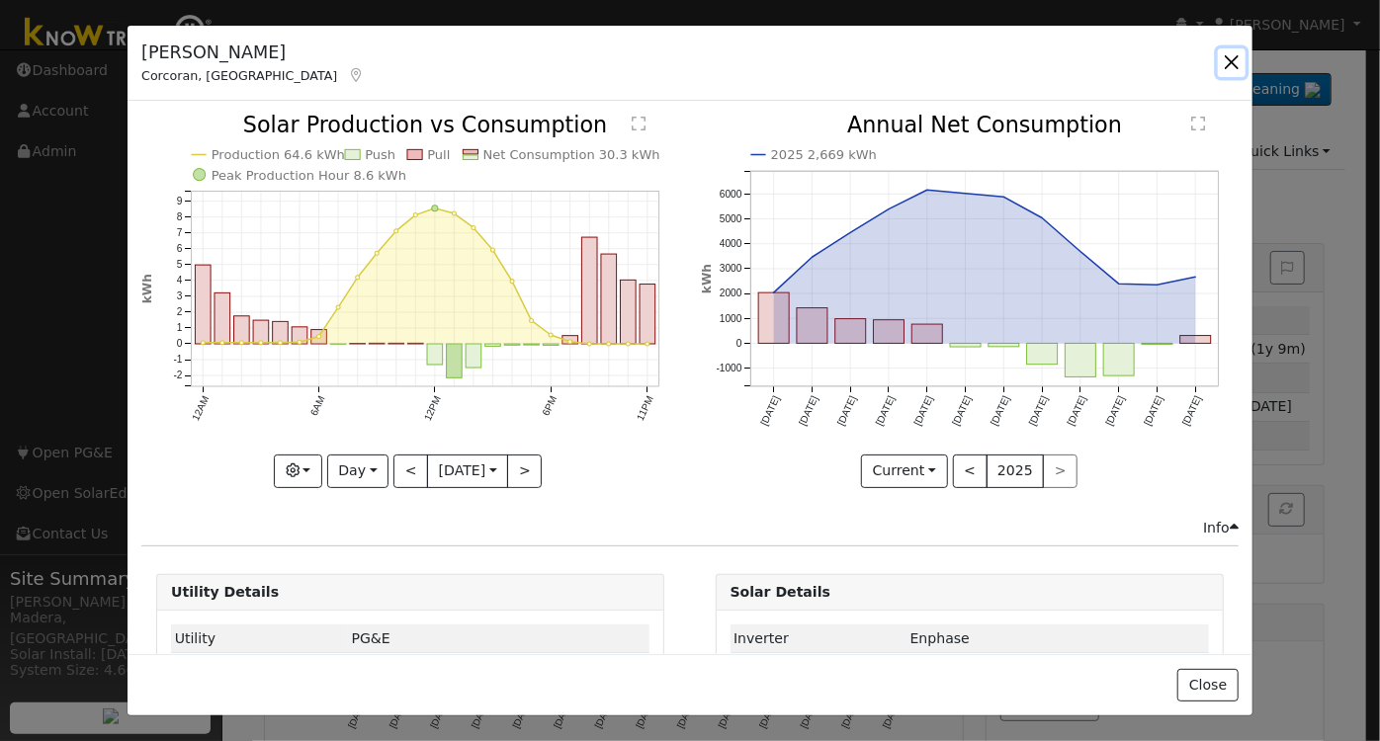
click at [1235, 57] on button "button" at bounding box center [1232, 62] width 28 height 28
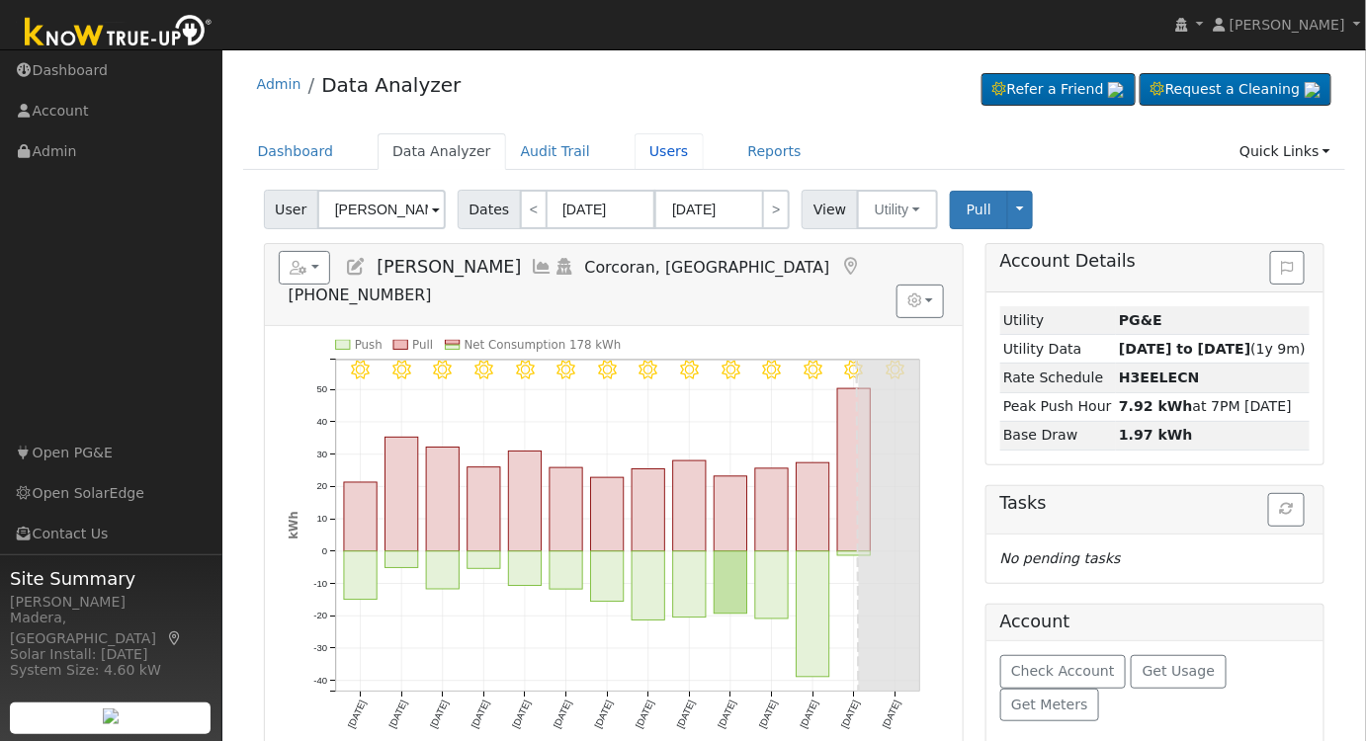
click at [644, 145] on link "Users" at bounding box center [669, 151] width 69 height 37
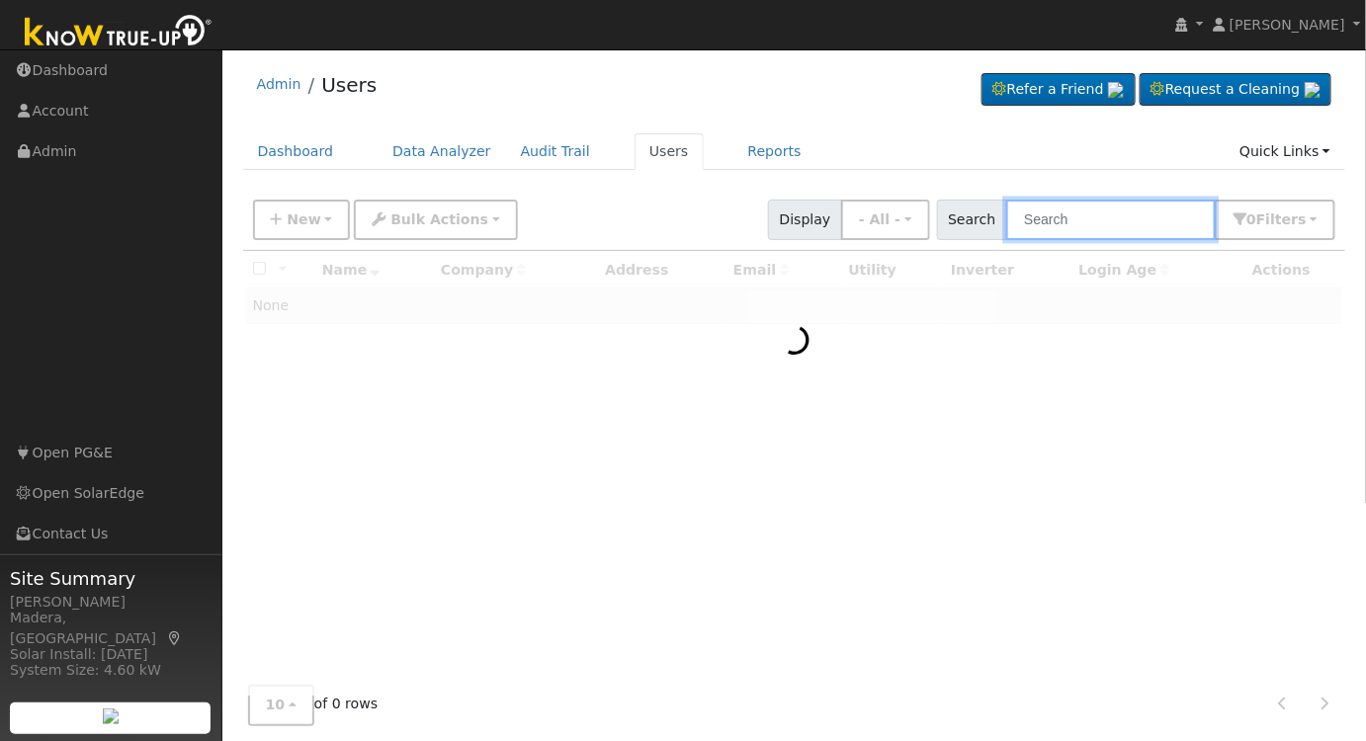
click at [1106, 212] on input "text" at bounding box center [1111, 220] width 210 height 41
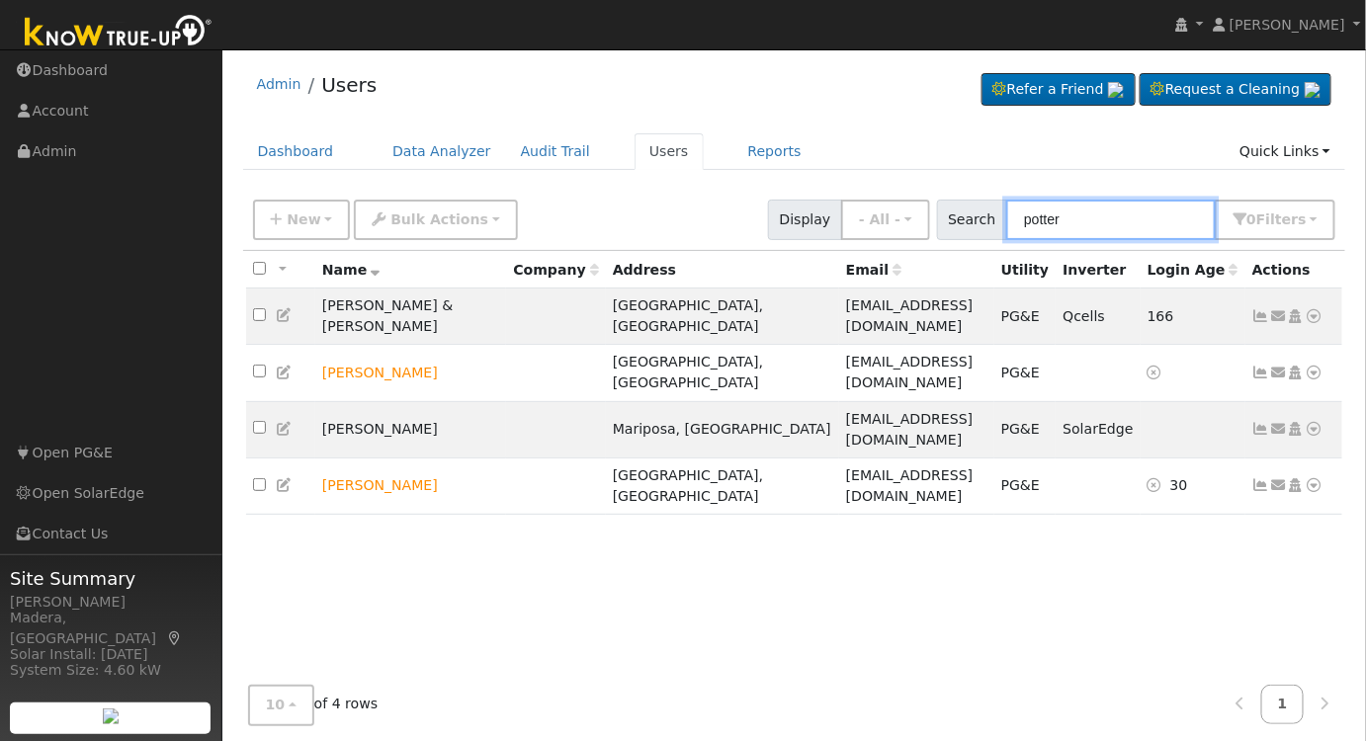
type input "potter"
click at [287, 366] on icon at bounding box center [285, 373] width 18 height 14
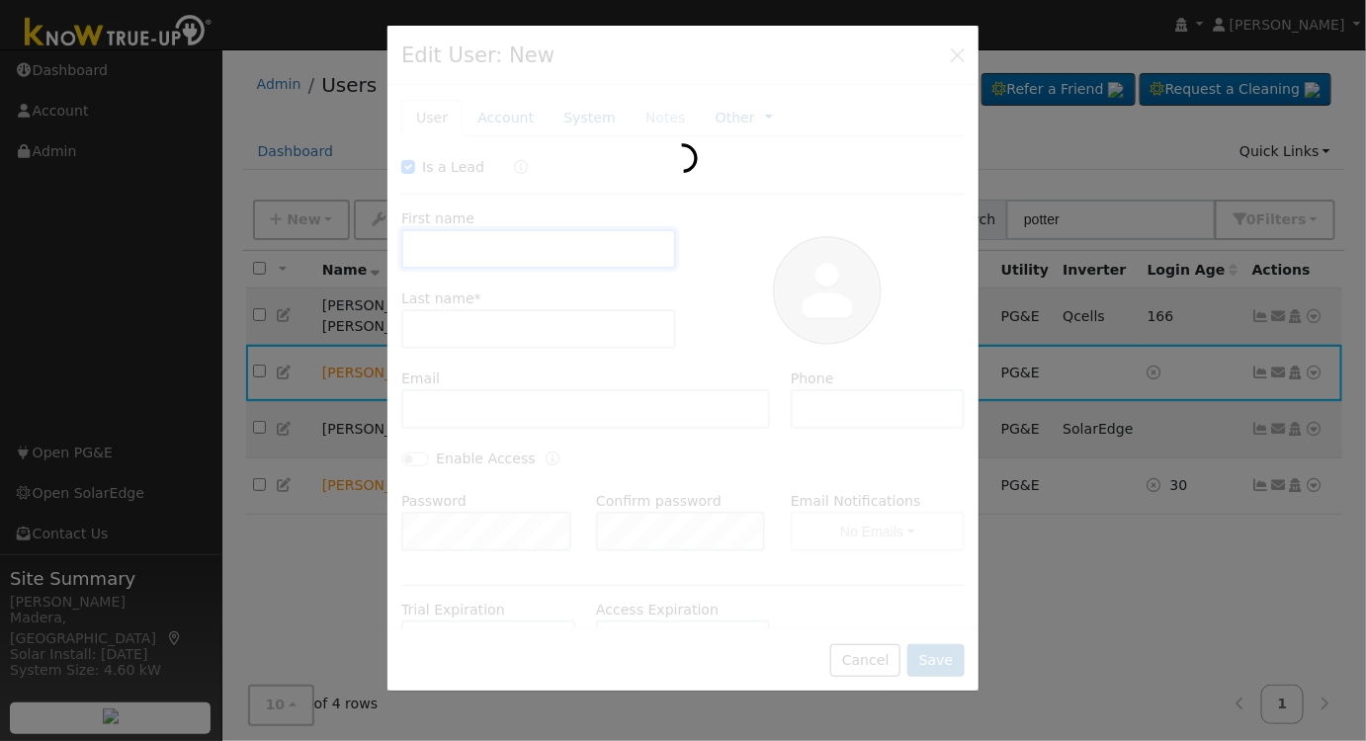
checkbox input "true"
type input "Mary"
type input "Potter"
type input "jenbeas63@yahoo.com"
type input "559-289-6640"
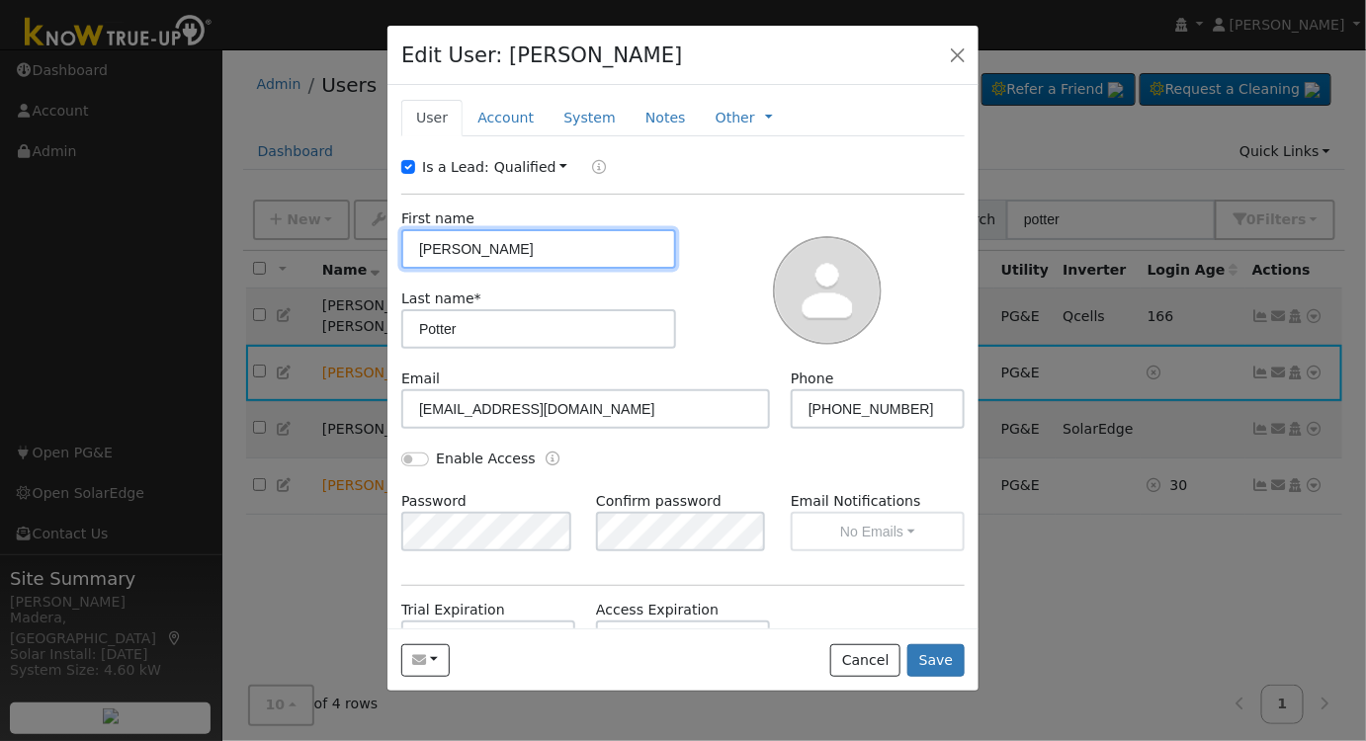
click at [0, 0] on div "Edit User: Mary Potter Default Account Default Account 5950 East Washington Ave…" at bounding box center [0, 0] width 0 height 0
type input "Merri (Jeanette)"
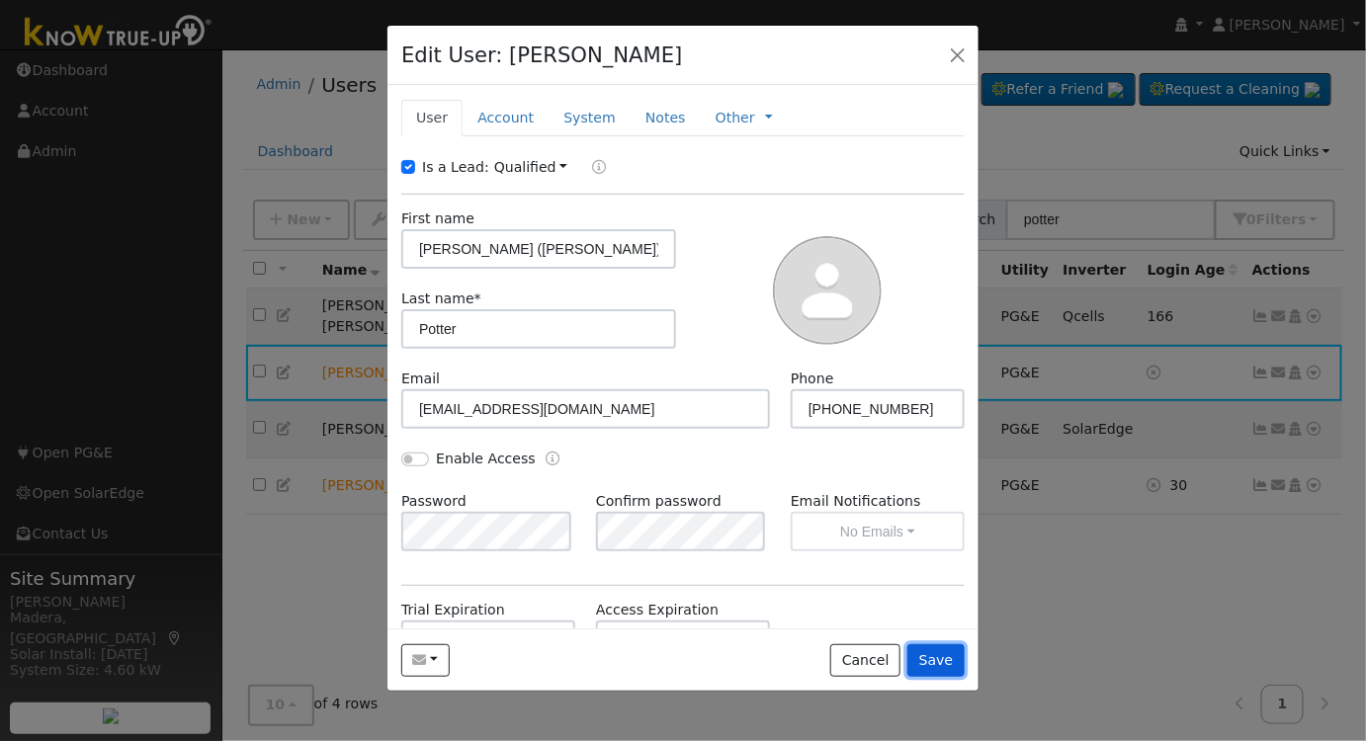
click at [947, 671] on button "Save" at bounding box center [936, 662] width 57 height 34
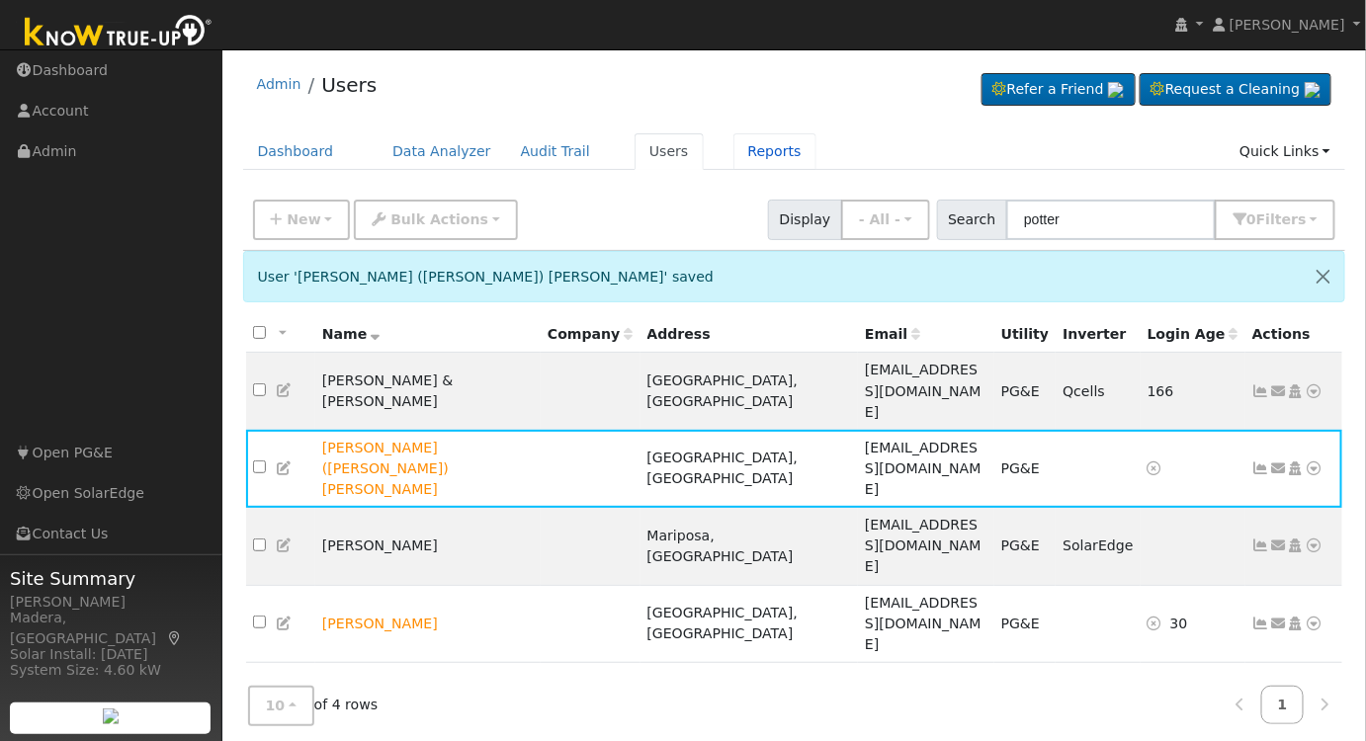
click at [734, 144] on link "Reports" at bounding box center [775, 151] width 83 height 37
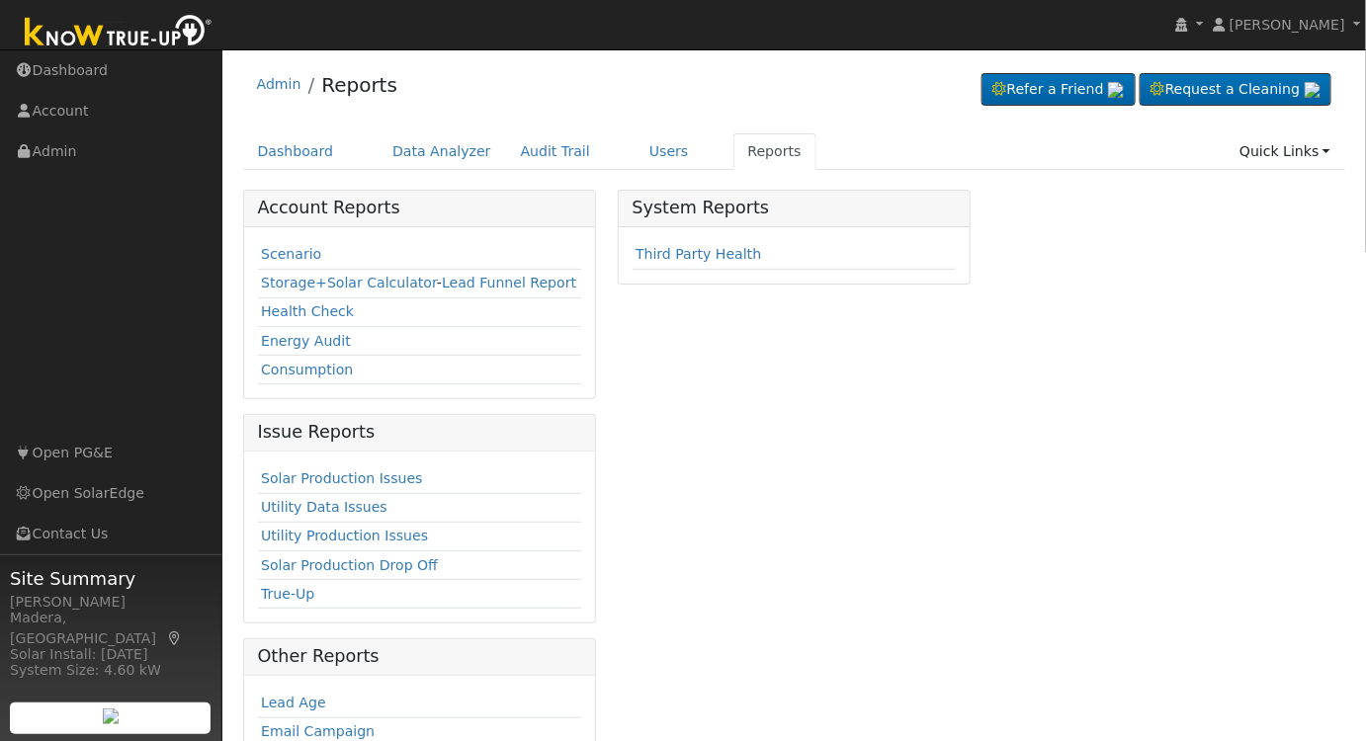
click at [318, 251] on td "Scenario" at bounding box center [420, 255] width 324 height 29
click at [298, 258] on link "Scenario" at bounding box center [291, 254] width 60 height 16
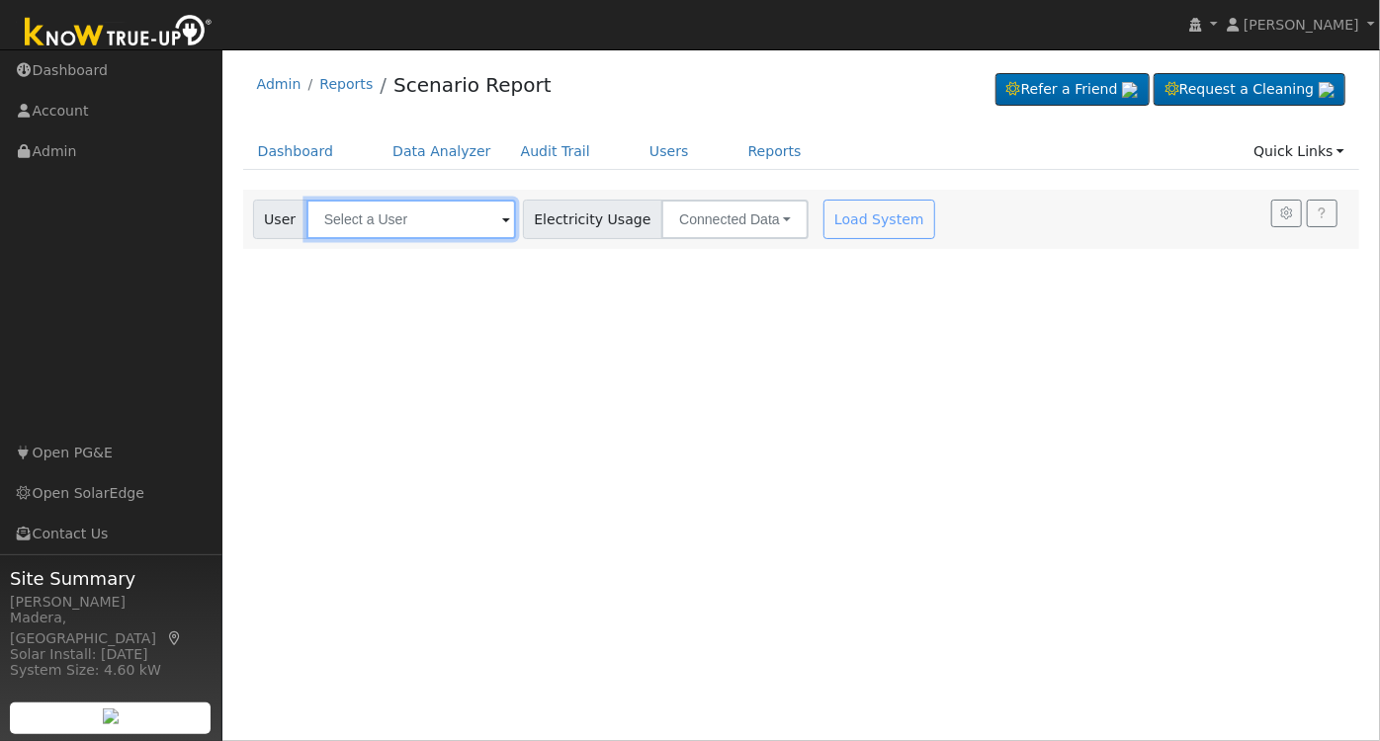
click at [396, 214] on input "text" at bounding box center [411, 220] width 210 height 40
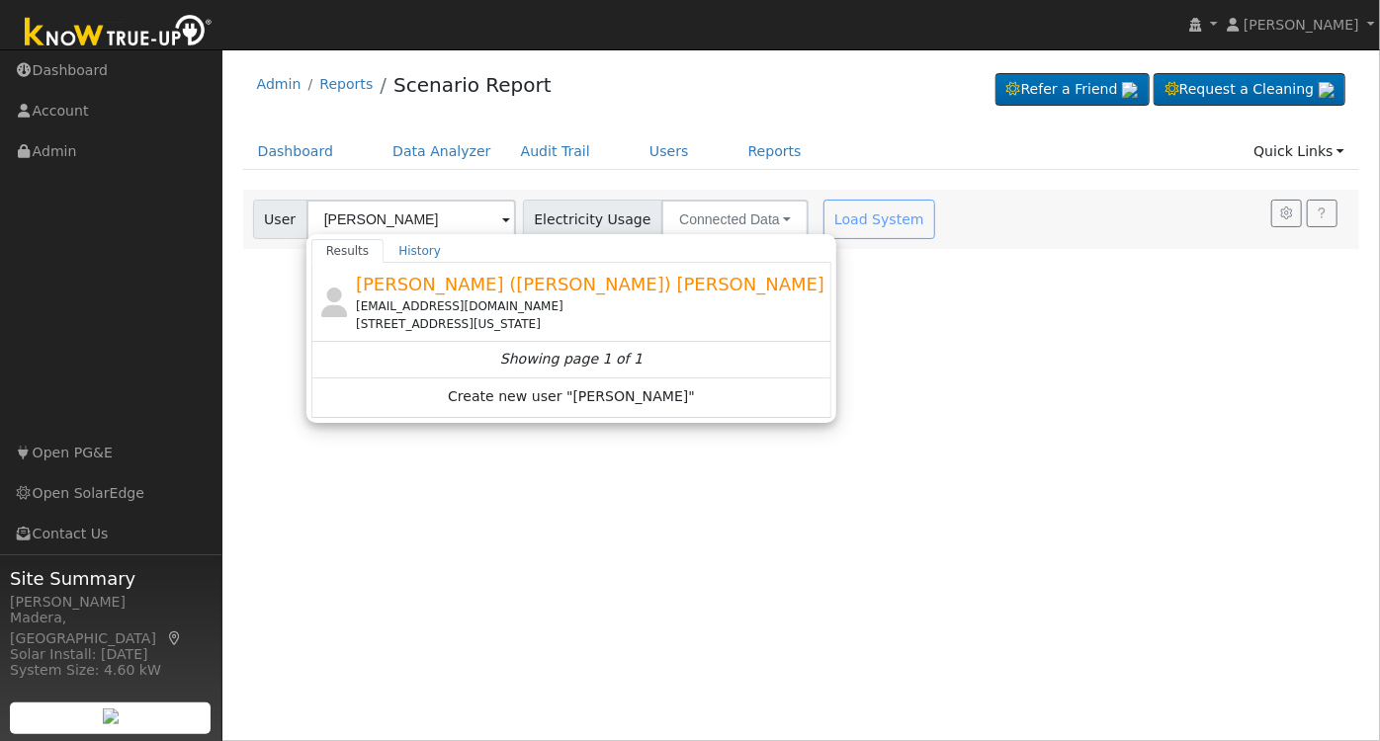
click at [514, 298] on div "[EMAIL_ADDRESS][DOMAIN_NAME]" at bounding box center [592, 307] width 472 height 18
type input "[PERSON_NAME] ([PERSON_NAME]) [PERSON_NAME]"
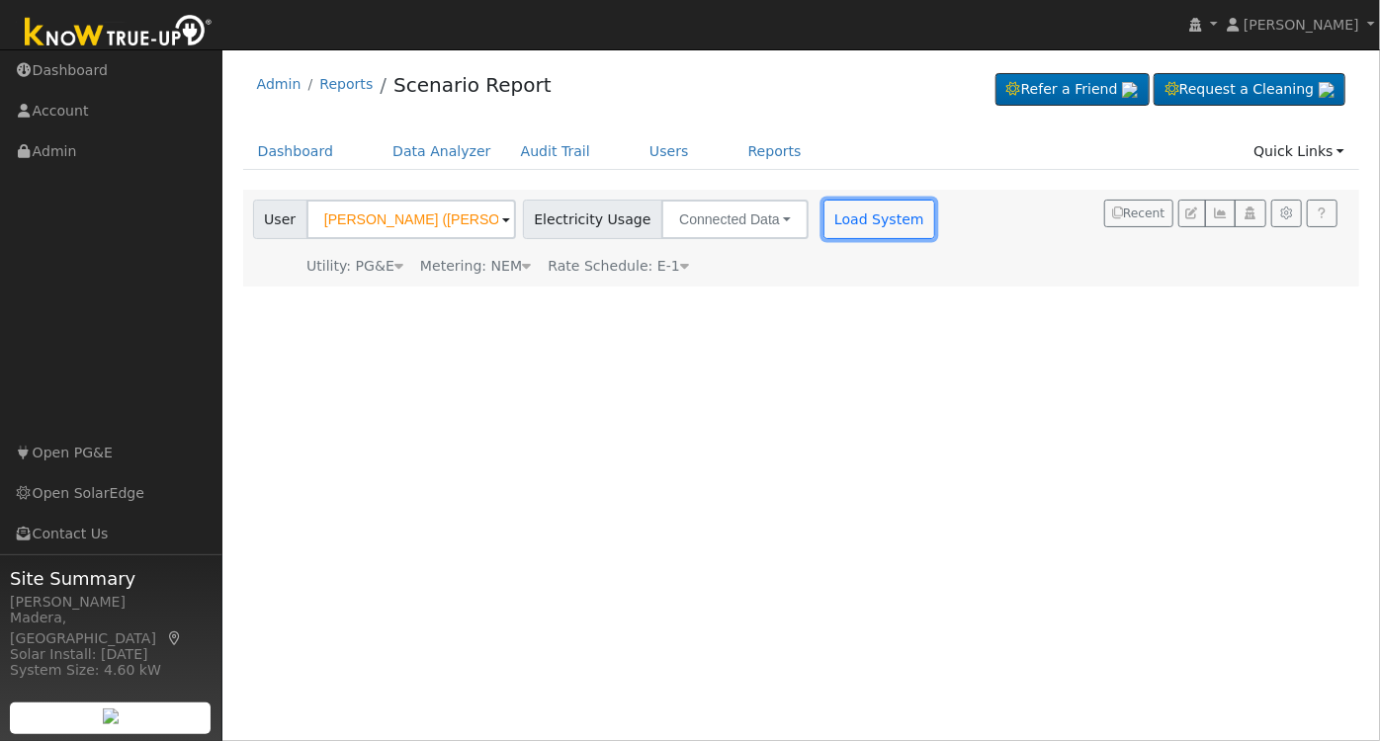
click at [855, 218] on button "Load System" at bounding box center [880, 220] width 113 height 40
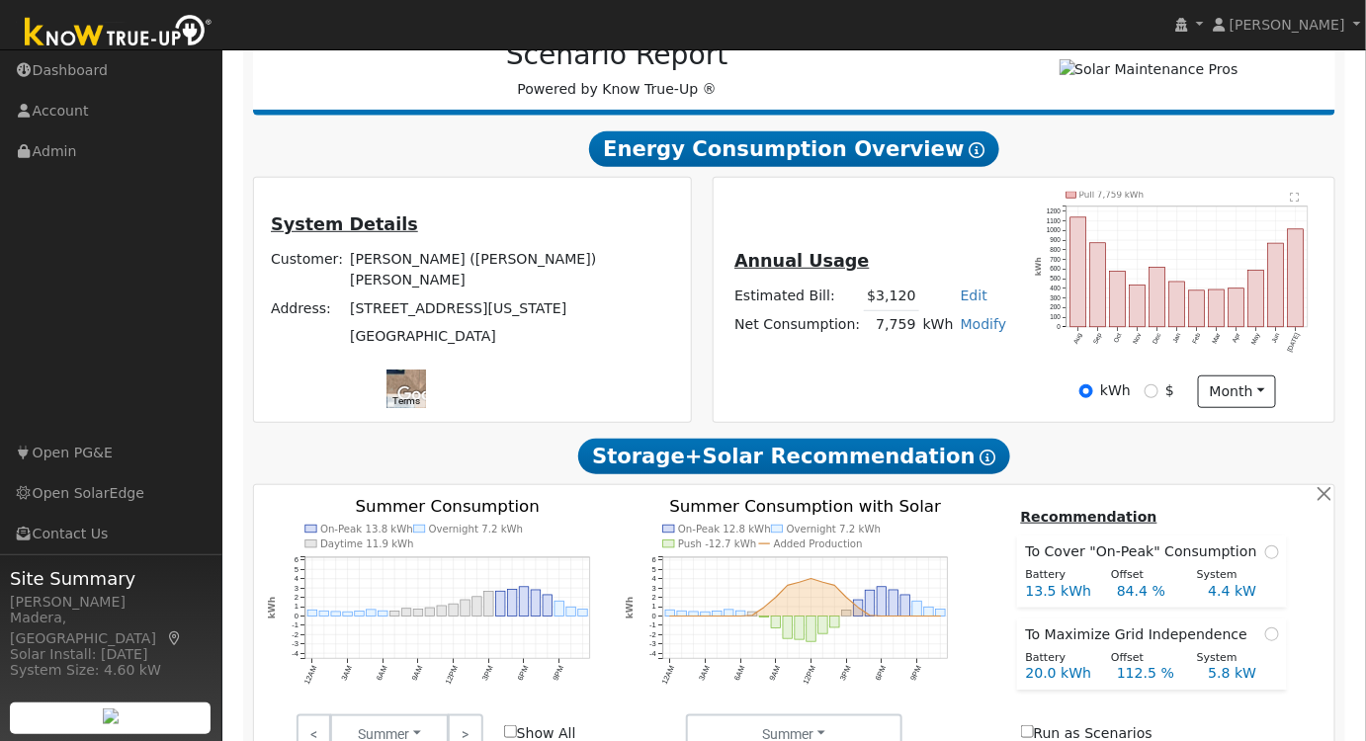
scroll to position [606, 0]
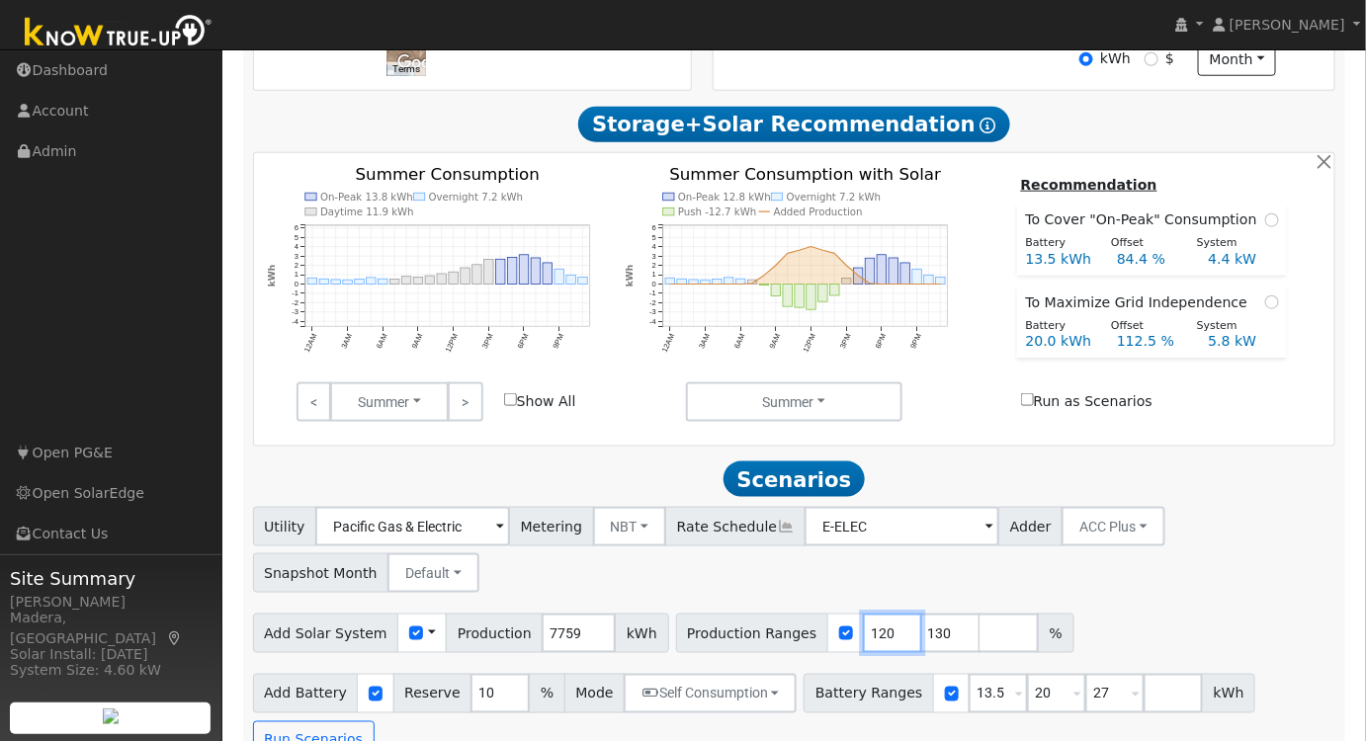
drag, startPoint x: 855, startPoint y: 641, endPoint x: 684, endPoint y: 628, distance: 171.5
click at [682, 628] on div "Production Ranges 120 130 %" at bounding box center [875, 634] width 398 height 40
type input "130"
click at [867, 634] on input "131" at bounding box center [892, 634] width 59 height 40
click at [867, 634] on input "132" at bounding box center [892, 634] width 59 height 40
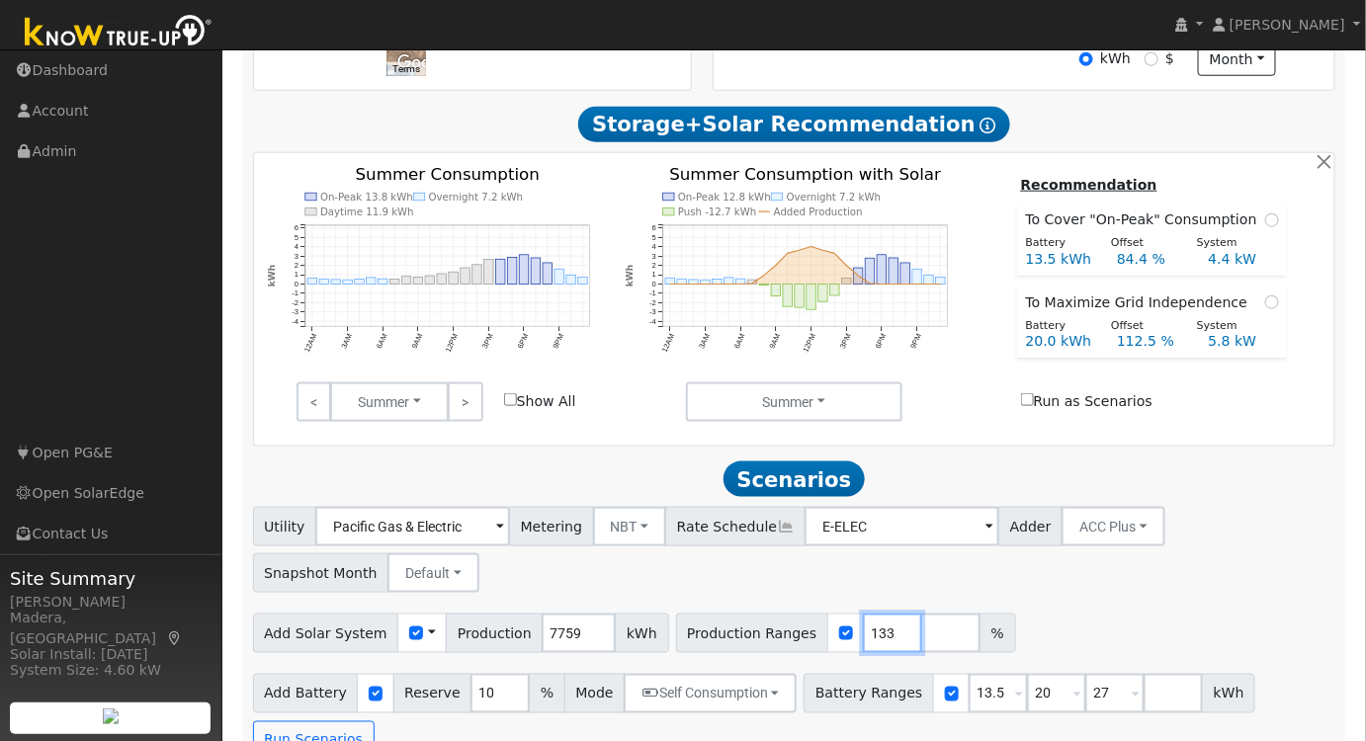
click at [867, 634] on input "133" at bounding box center [892, 634] width 59 height 40
type input "134"
click at [867, 635] on input "134" at bounding box center [892, 634] width 59 height 40
click at [1066, 639] on div "Add Solar System Use CSV Data Production 7759 kWh Production Ranges 134 %" at bounding box center [794, 630] width 1090 height 46
drag, startPoint x: 974, startPoint y: 702, endPoint x: 818, endPoint y: 688, distance: 156.8
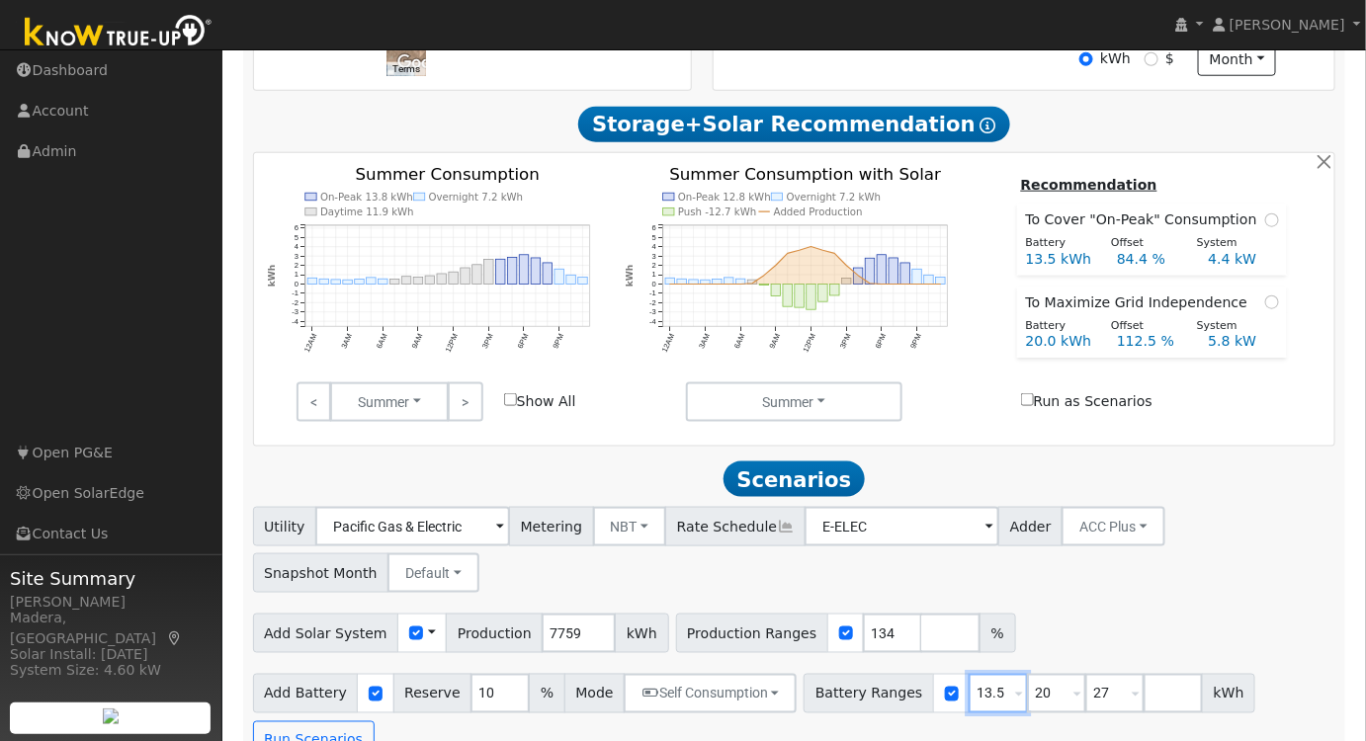
click at [818, 688] on div "Battery Ranges 13.5 Overrides Reserve % Mode None None Self Consumption Peak Sa…" at bounding box center [1030, 694] width 452 height 40
type input "20"
type input "27"
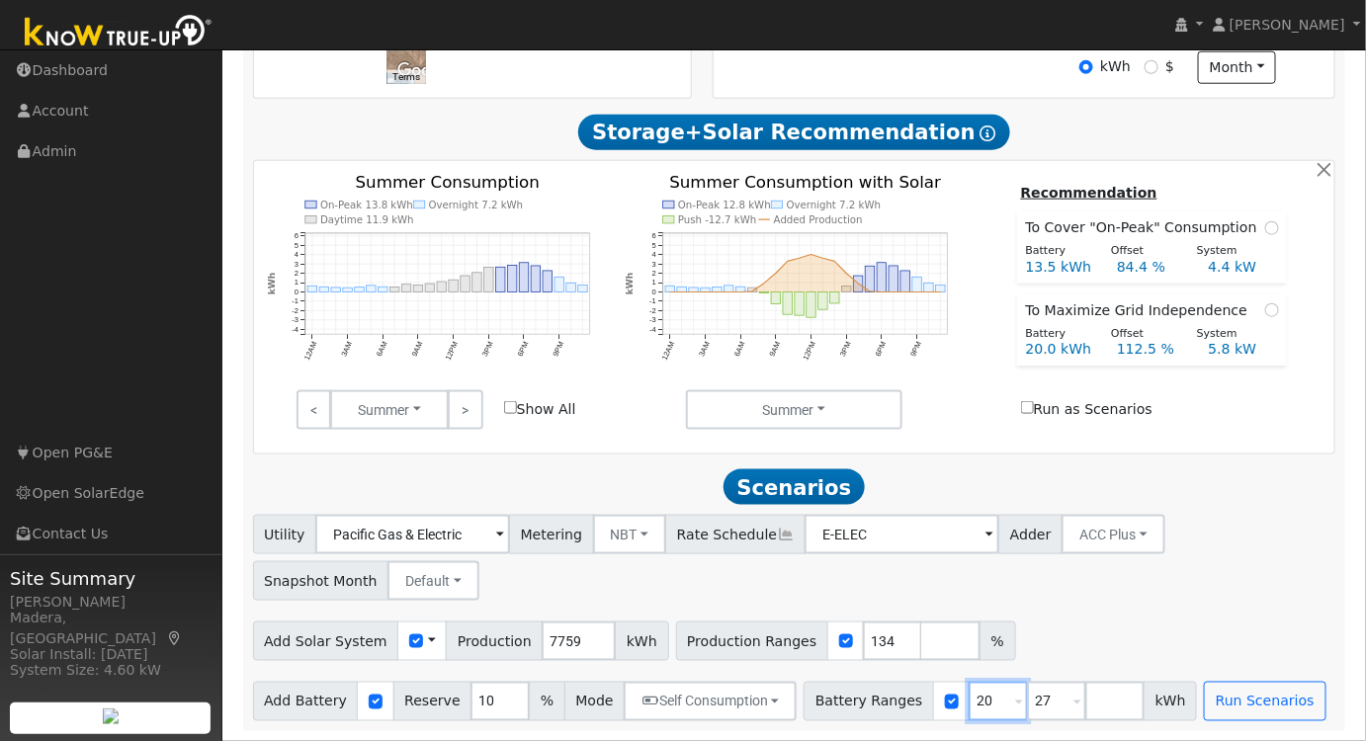
click at [887, 704] on div "Battery Ranges 20 Overrides Reserve % Mode None None Self Consumption Peak Savi…" at bounding box center [1000, 702] width 393 height 40
type input "27"
drag, startPoint x: 969, startPoint y: 697, endPoint x: 793, endPoint y: 694, distance: 176.0
click at [804, 694] on div "Battery Ranges 27 Overrides Reserve % Mode None None Self Consumption Peak Savi…" at bounding box center [971, 702] width 335 height 40
type input "10"
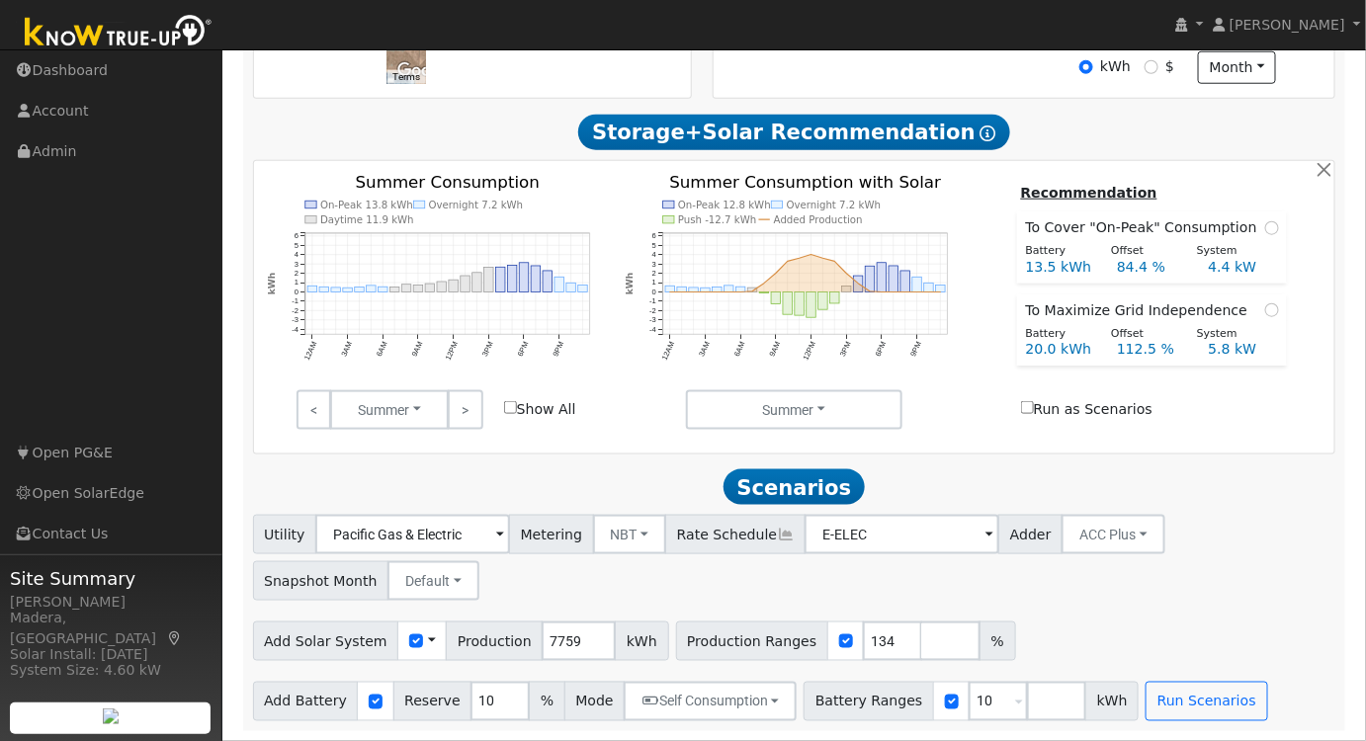
click at [1134, 588] on div "Utility Pacific Gas & Electric Metering NBT NEM NBT Rate Schedule E-ELEC Adder …" at bounding box center [794, 554] width 1090 height 93
click at [1167, 707] on button "Run Scenarios" at bounding box center [1207, 702] width 122 height 40
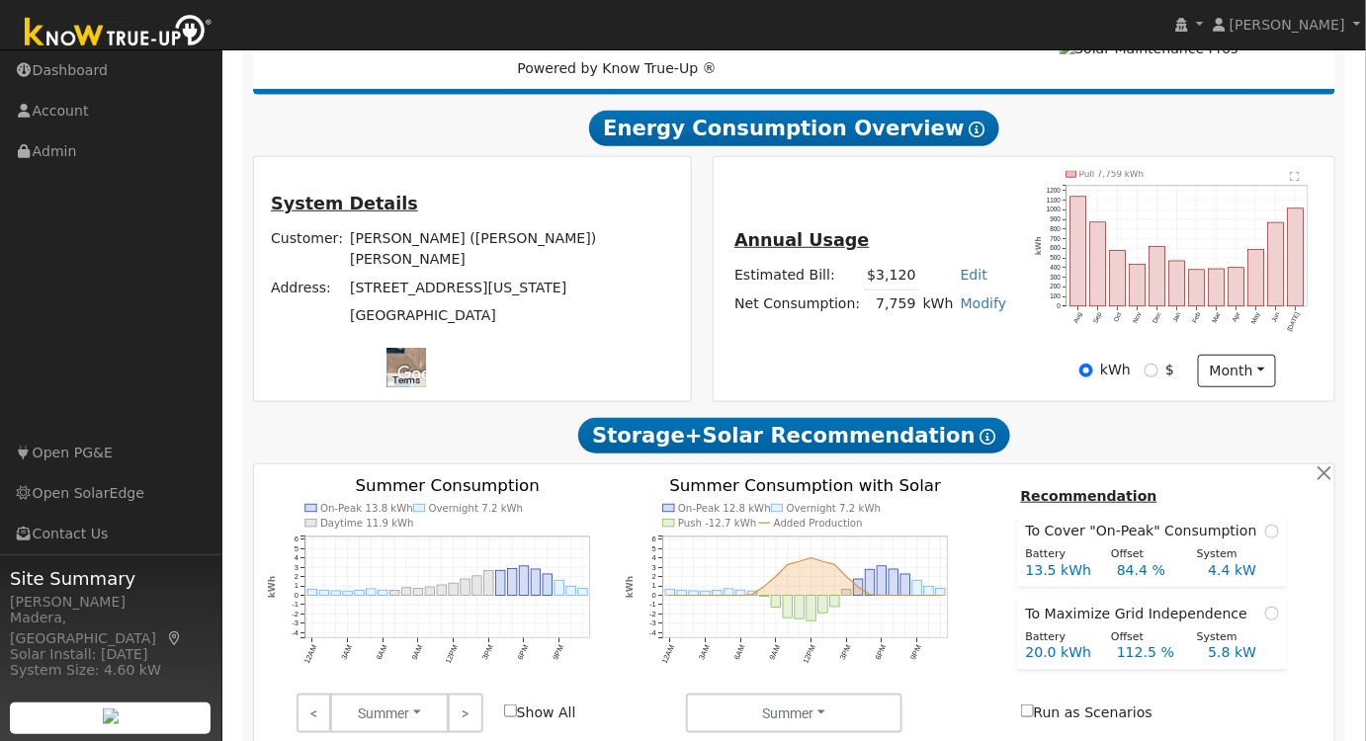
scroll to position [0, 0]
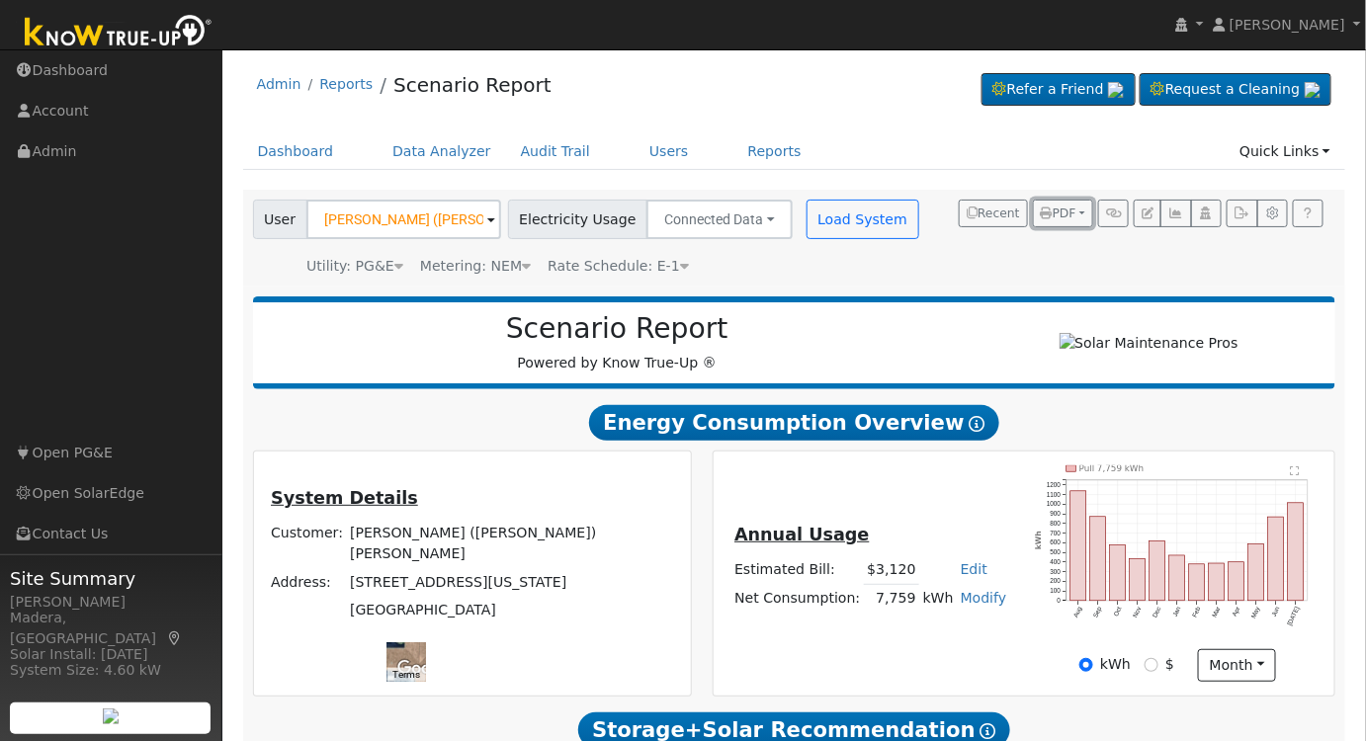
click at [1067, 221] on button "PDF" at bounding box center [1063, 214] width 60 height 28
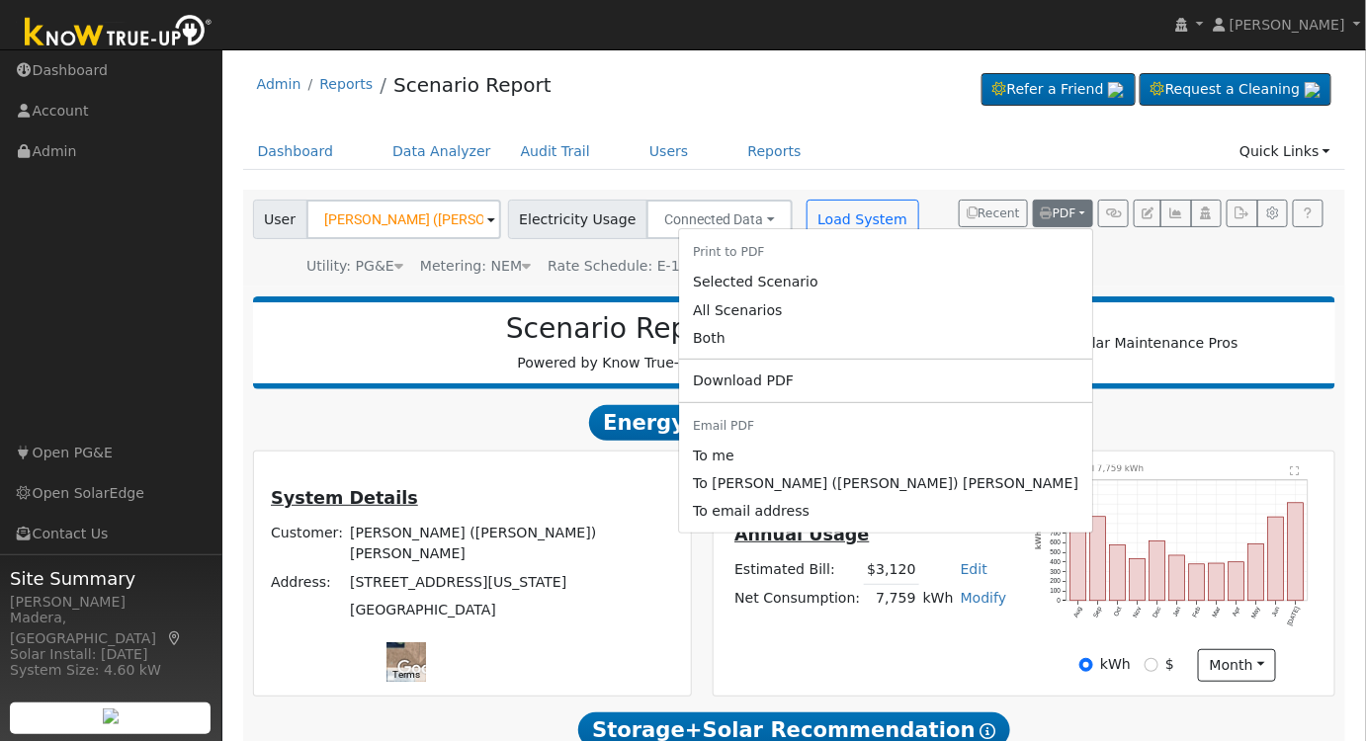
click at [1001, 282] on link "Selected Scenario" at bounding box center [885, 283] width 413 height 28
